Goal: Contribute content: Contribute content

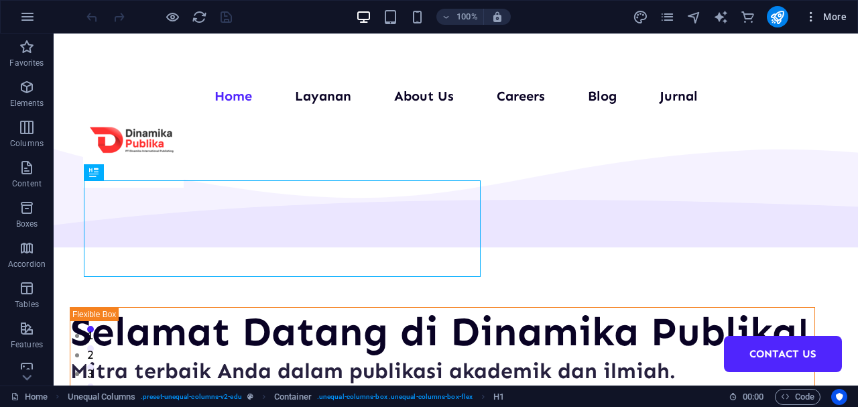
click at [848, 13] on button "More" at bounding box center [825, 16] width 53 height 21
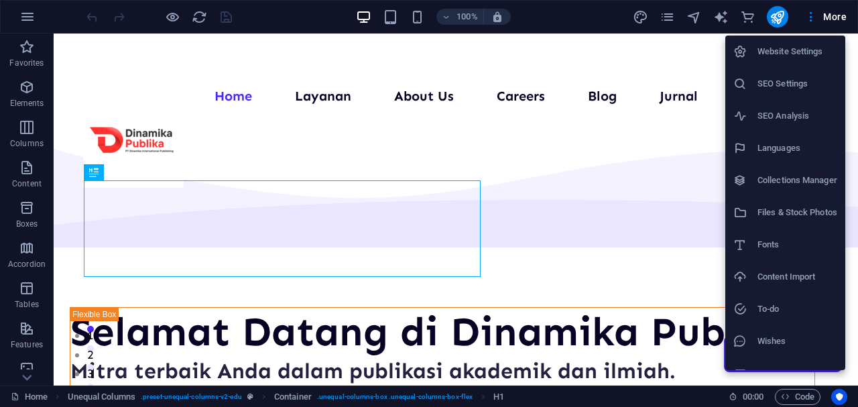
click at [771, 178] on h6 "Collections Manager" at bounding box center [797, 180] width 80 height 16
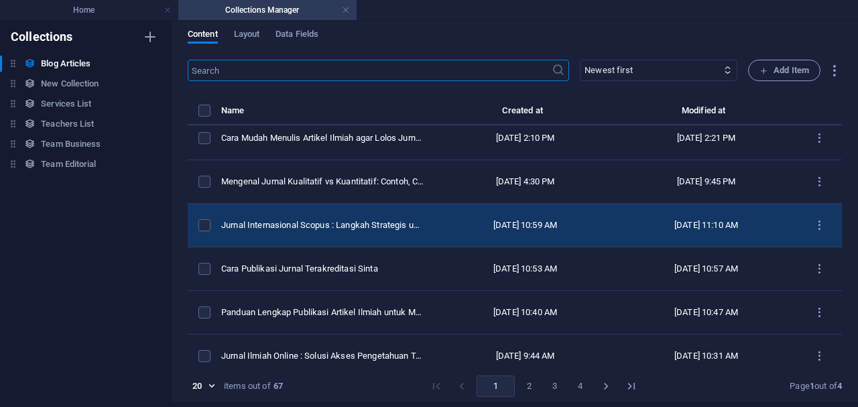
scroll to position [627, 0]
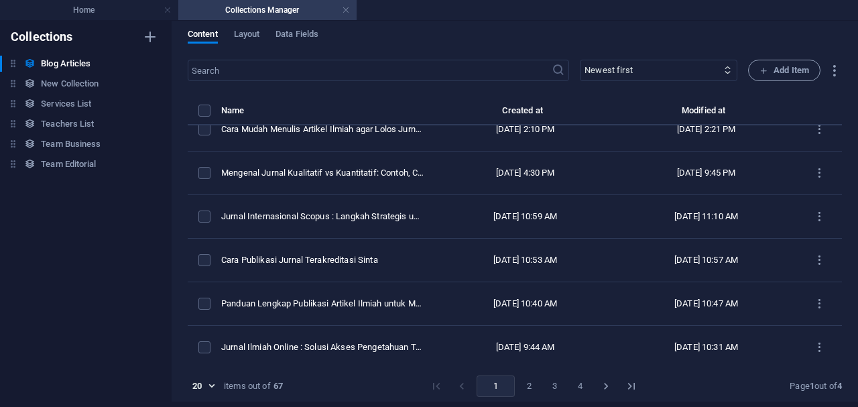
click at [547, 384] on button "3" at bounding box center [554, 385] width 21 height 21
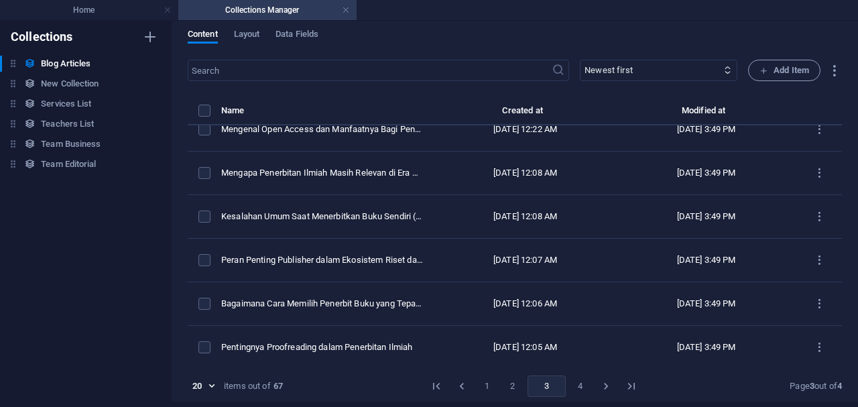
click at [576, 388] on button "4" at bounding box center [580, 385] width 21 height 21
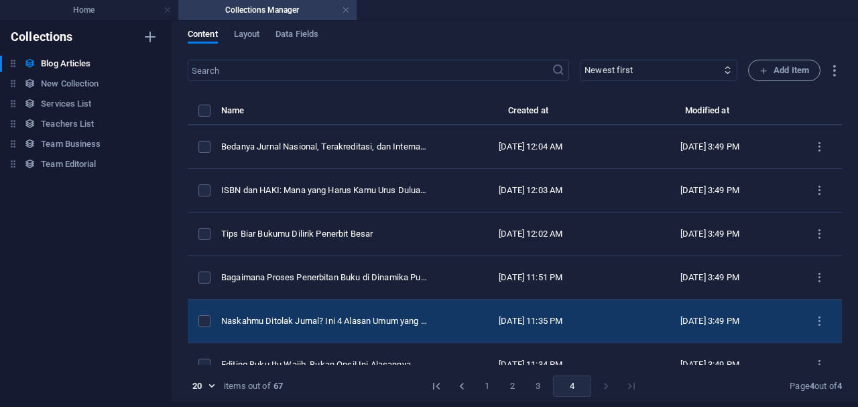
scroll to position [64, 0]
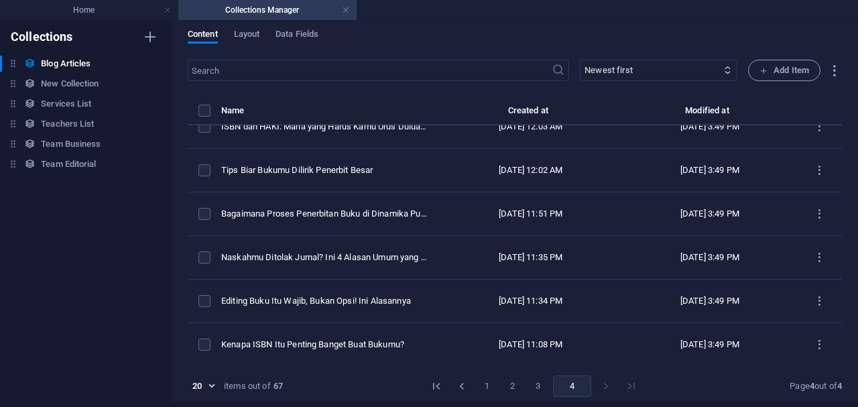
click at [541, 383] on button "3" at bounding box center [537, 385] width 21 height 21
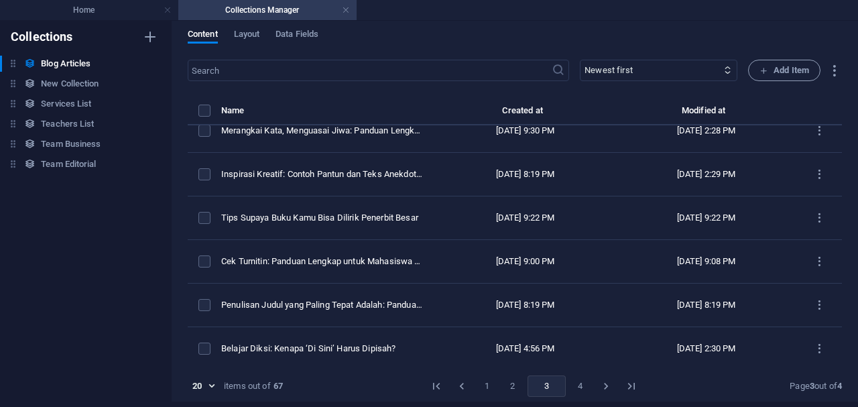
scroll to position [232, 0]
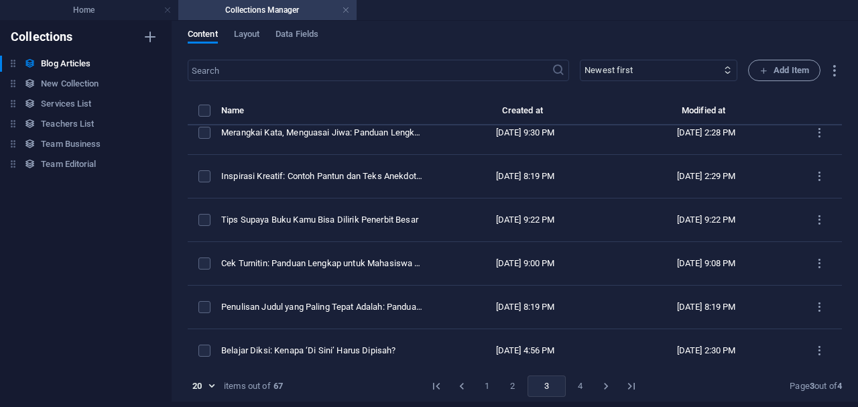
click at [580, 380] on button "4" at bounding box center [580, 385] width 21 height 21
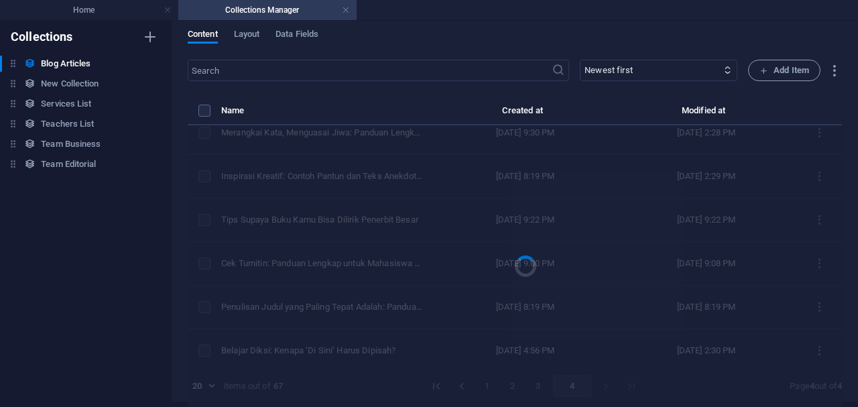
scroll to position [64, 0]
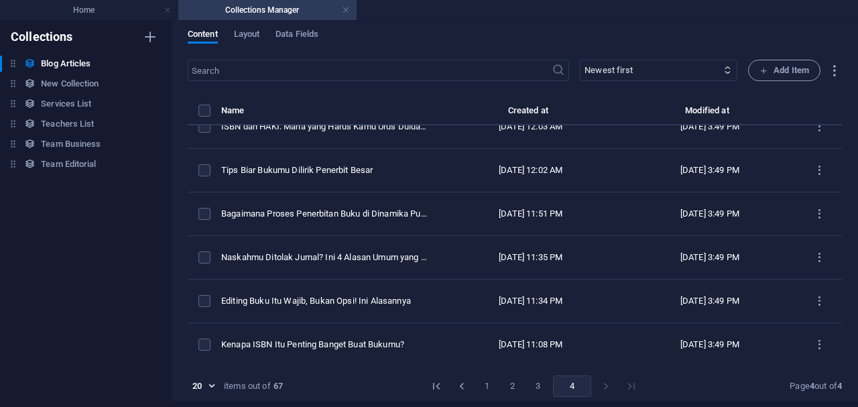
click at [602, 387] on li "pagination navigation" at bounding box center [605, 385] width 25 height 21
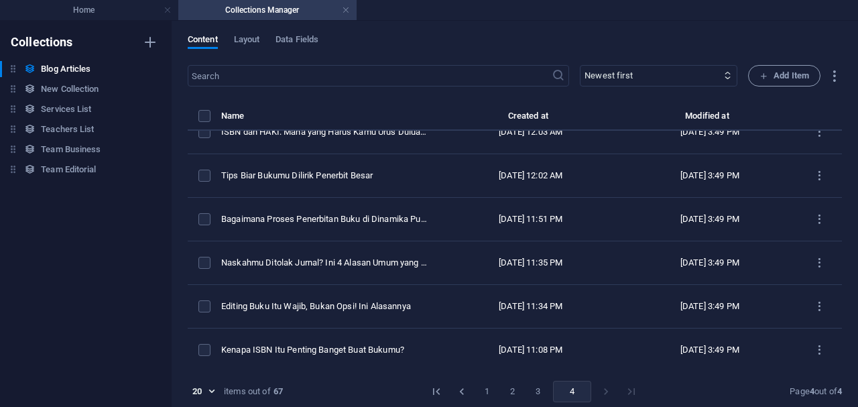
click at [534, 391] on button "3" at bounding box center [537, 391] width 21 height 21
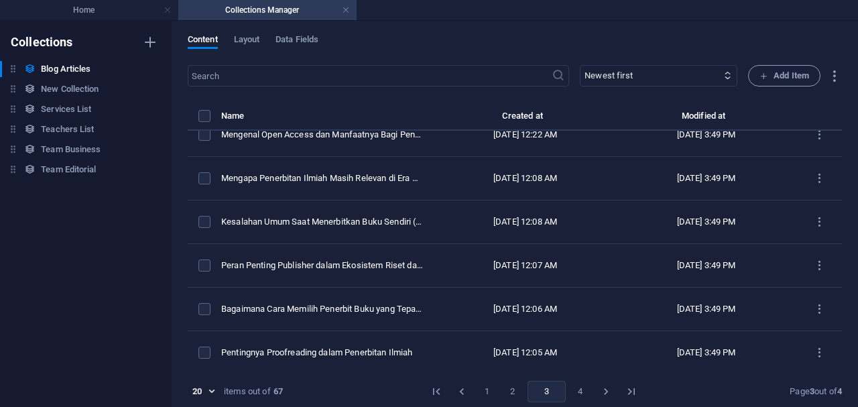
scroll to position [5, 0]
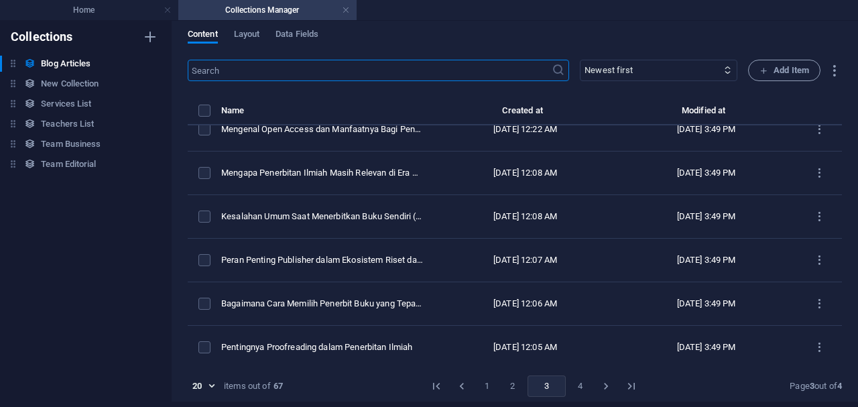
click at [377, 70] on input "text" at bounding box center [370, 70] width 364 height 21
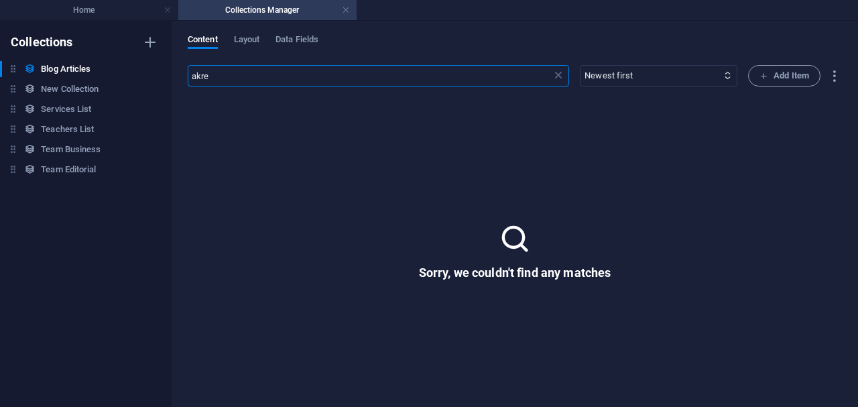
scroll to position [0, 0]
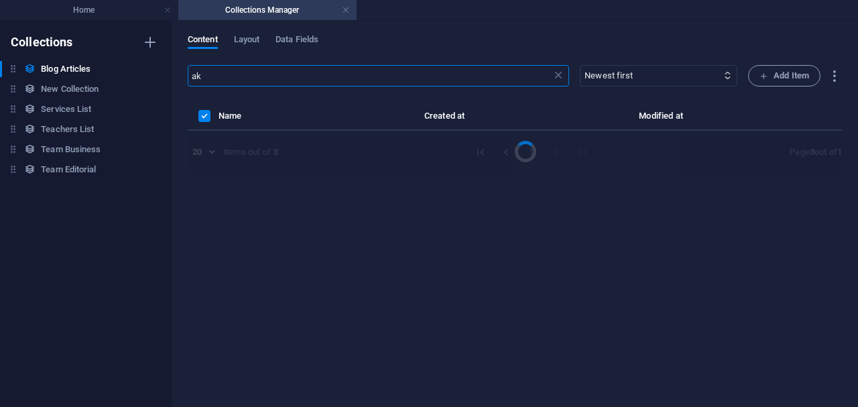
type input "a"
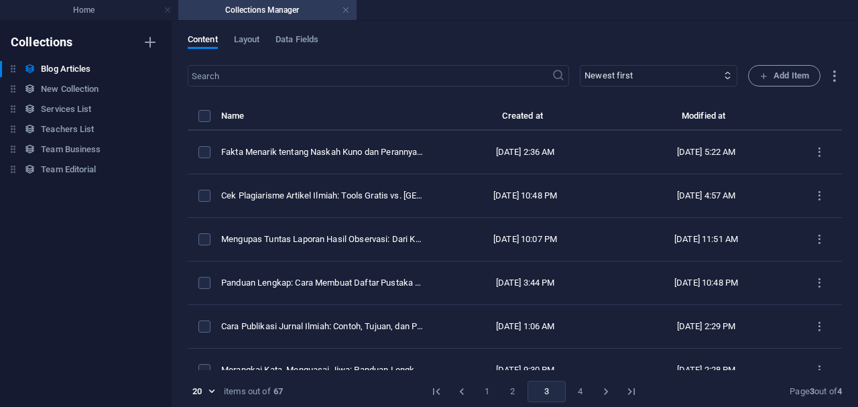
click at [506, 395] on button "2" at bounding box center [512, 391] width 21 height 21
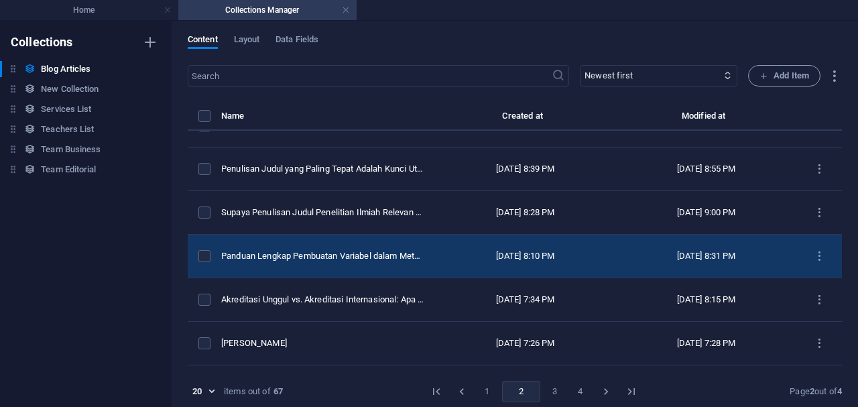
scroll to position [115, 0]
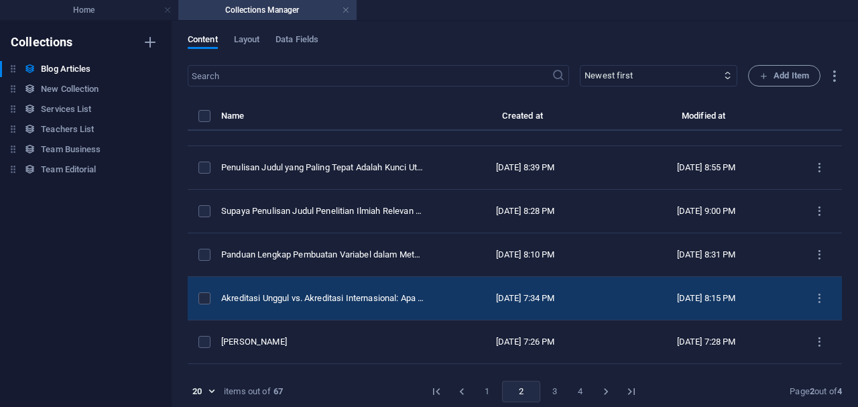
click at [312, 290] on td "Akreditasi Unggul vs. Akreditasi Internasional: Apa Bedanya untuk Kampus di [GE…" at bounding box center [328, 299] width 214 height 44
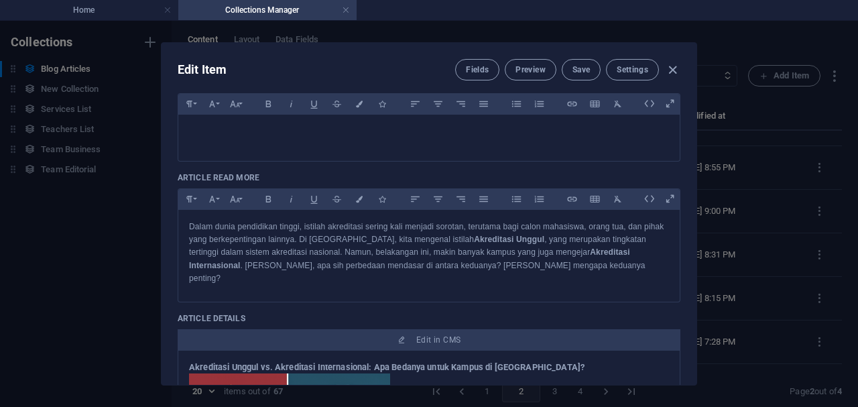
scroll to position [330, 0]
click at [404, 142] on div at bounding box center [428, 134] width 501 height 40
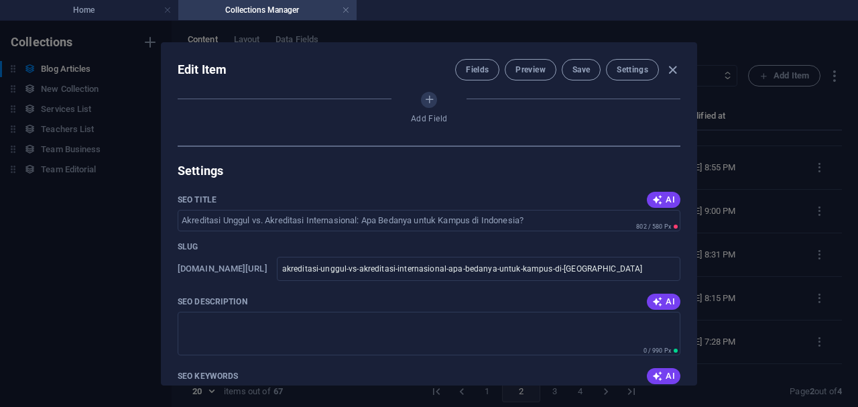
scroll to position [933, 0]
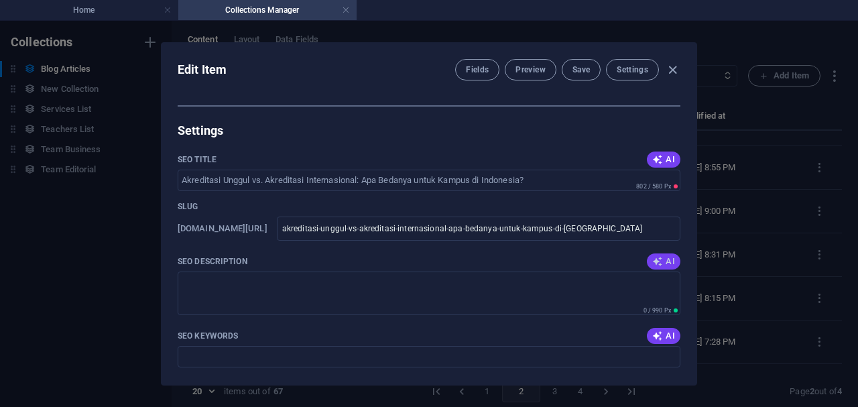
click at [666, 256] on span "AI" at bounding box center [663, 261] width 23 height 11
type textarea "Discover the differences between Akreditasi Unggul and Akreditasi Internasional…"
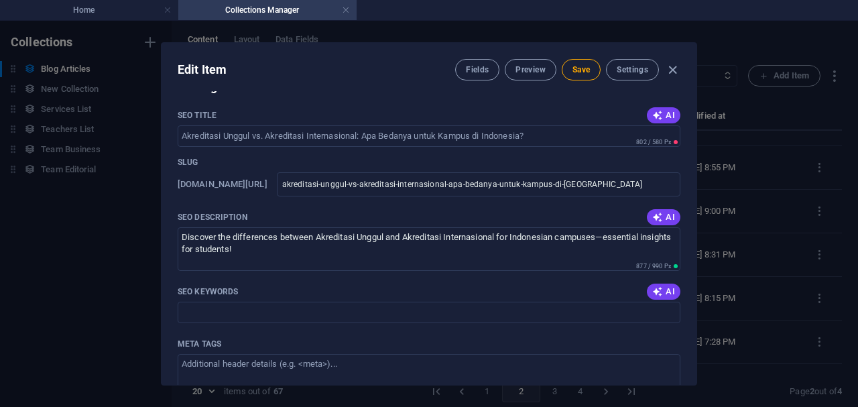
scroll to position [978, 0]
click at [663, 285] on icon "button" at bounding box center [657, 290] width 11 height 11
type input "Akreditasi Unggul, Akreditasi Internasional, kampus [GEOGRAPHIC_DATA], standar …"
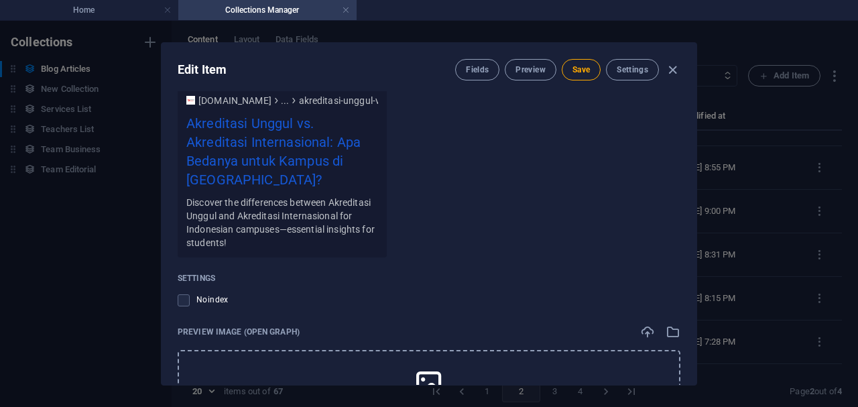
scroll to position [1484, 0]
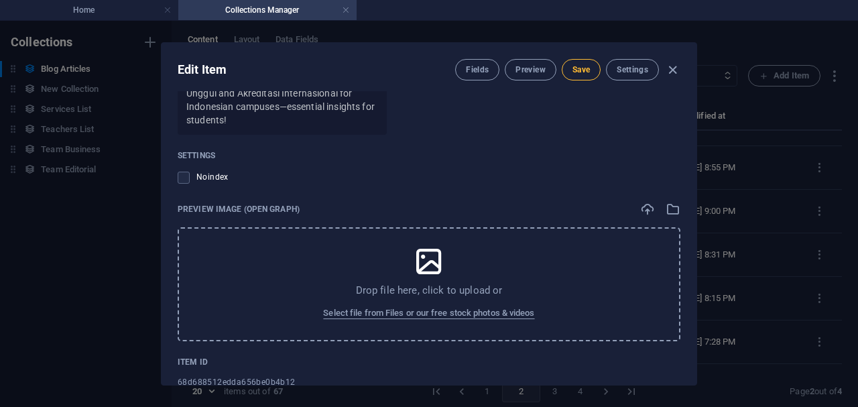
click at [582, 72] on span "Save" at bounding box center [580, 69] width 17 height 11
click at [671, 66] on icon "button" at bounding box center [672, 69] width 15 height 15
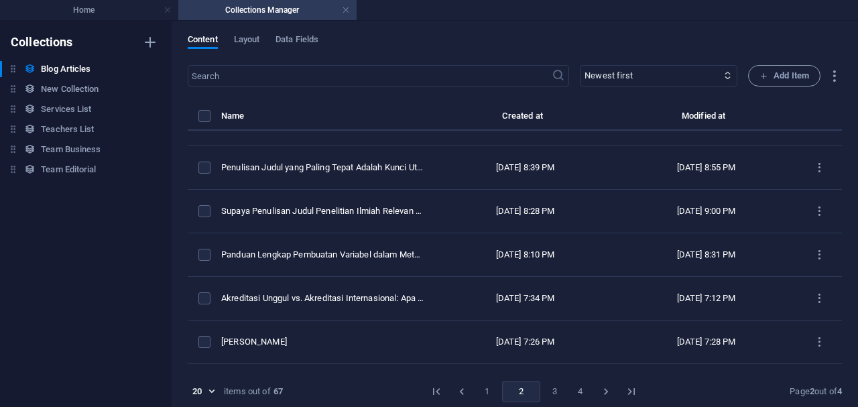
scroll to position [0, 0]
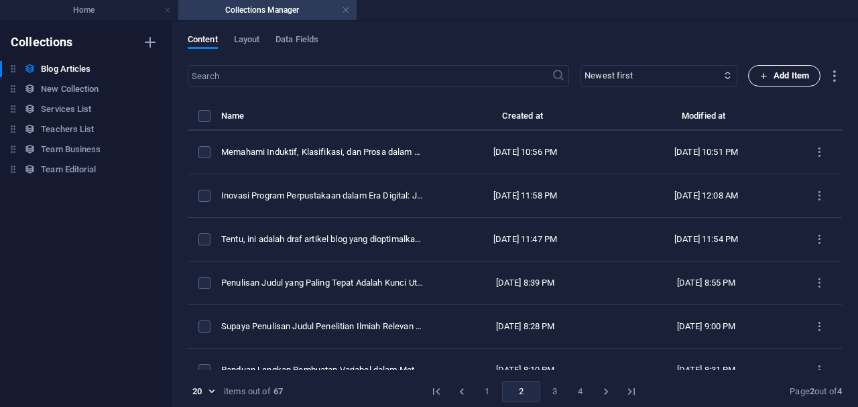
click at [763, 82] on span "Add Item" at bounding box center [784, 76] width 50 height 16
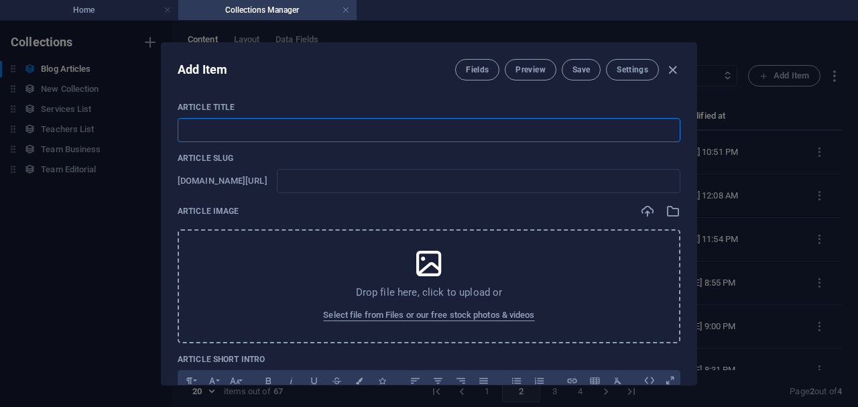
click at [373, 127] on input "text" at bounding box center [429, 130] width 503 height 24
